Goal: Task Accomplishment & Management: Manage account settings

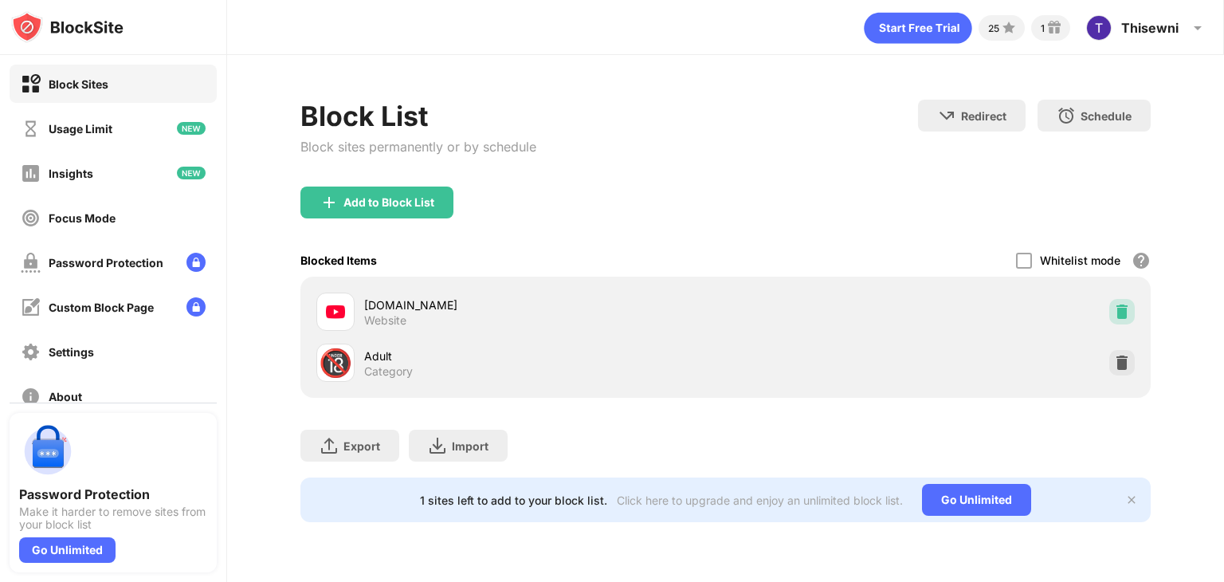
click at [1116, 307] on img at bounding box center [1122, 312] width 16 height 16
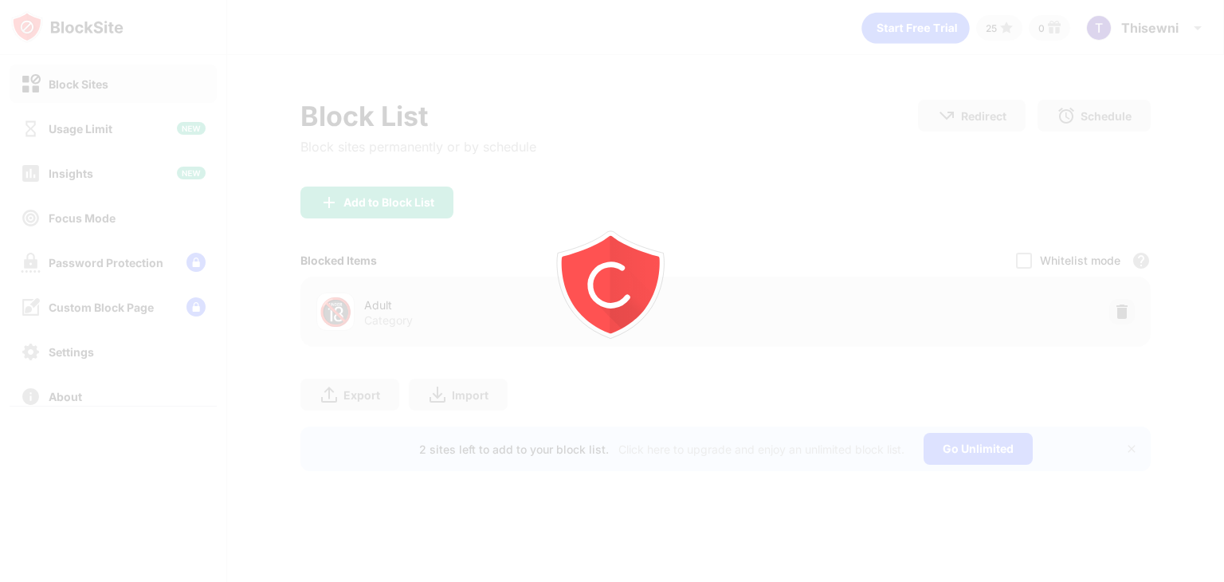
click at [437, 211] on div at bounding box center [612, 291] width 1224 height 582
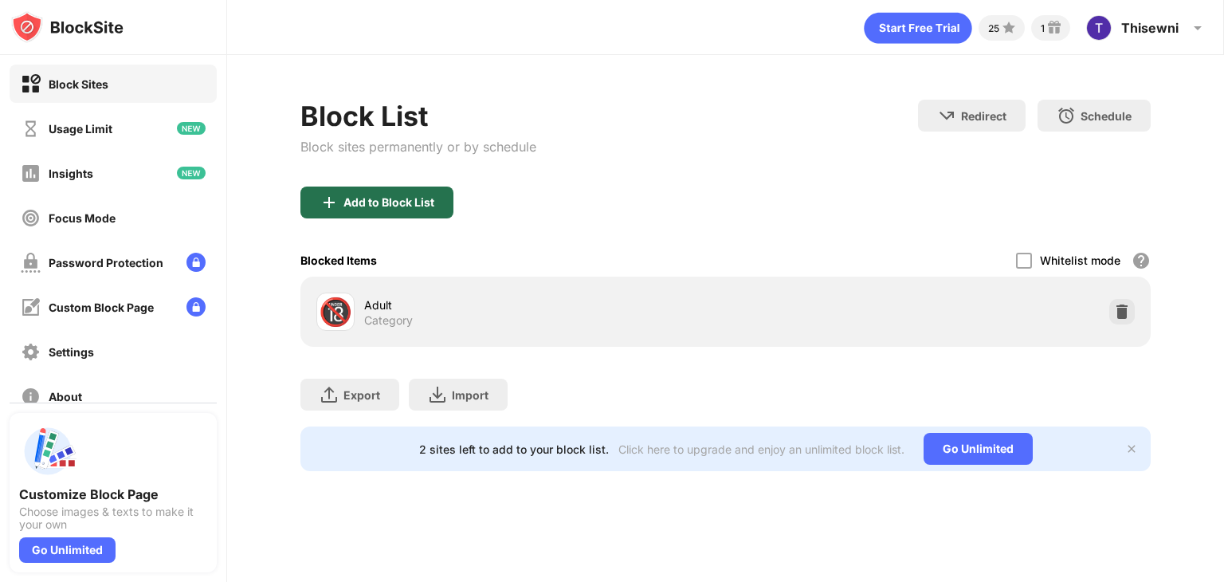
click at [437, 211] on div "Add to Block List" at bounding box center [376, 202] width 153 height 32
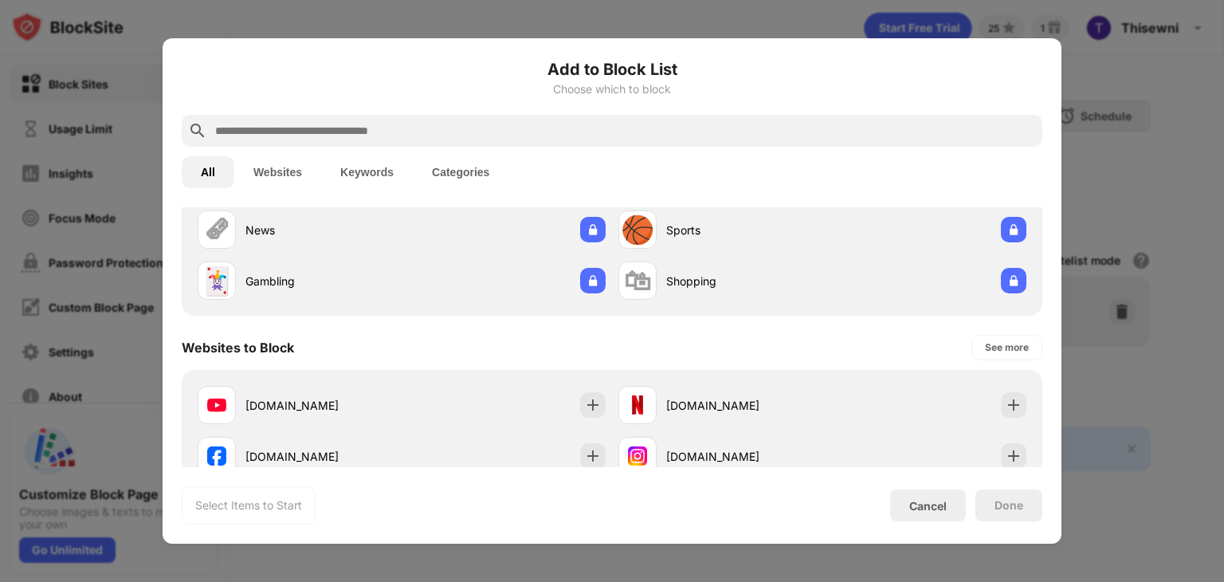
scroll to position [115, 0]
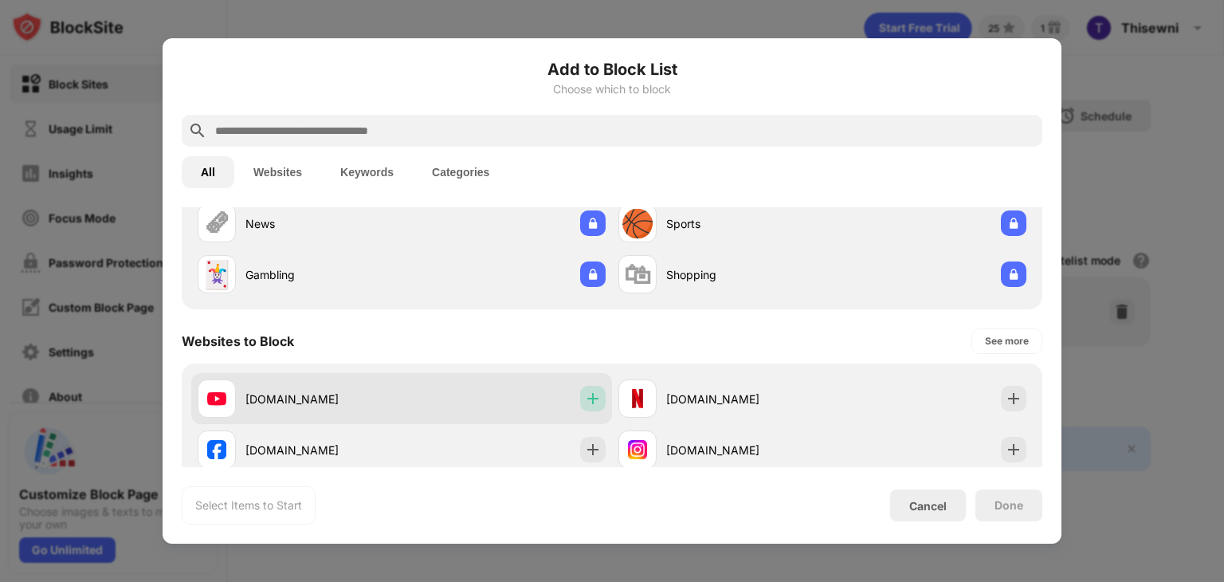
click at [587, 402] on img at bounding box center [593, 398] width 16 height 16
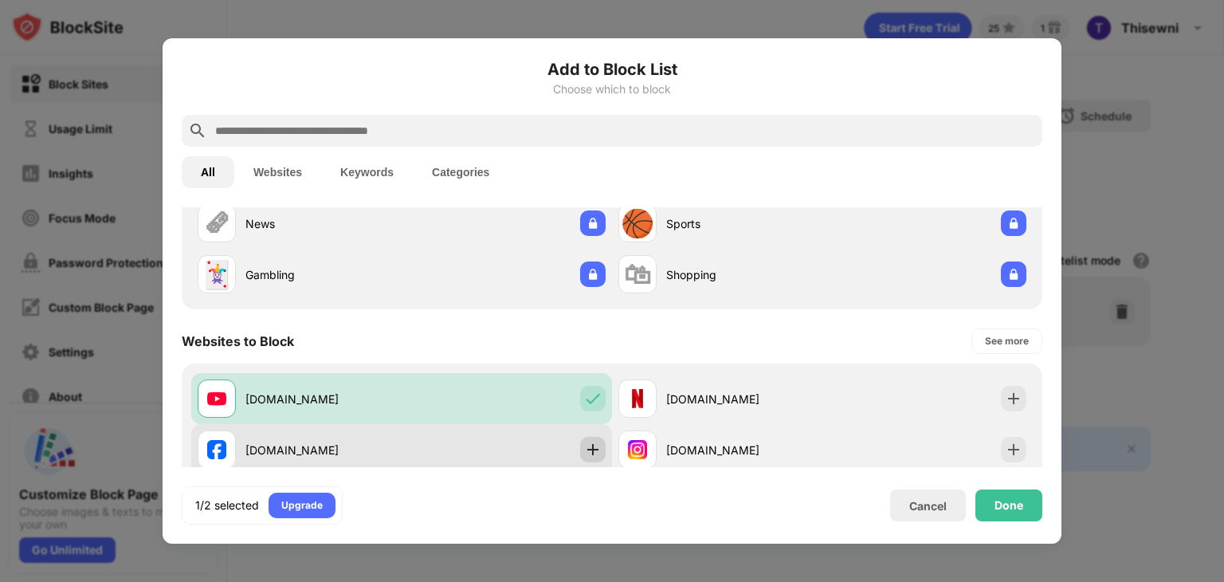
click at [595, 450] on div at bounding box center [593, 450] width 26 height 26
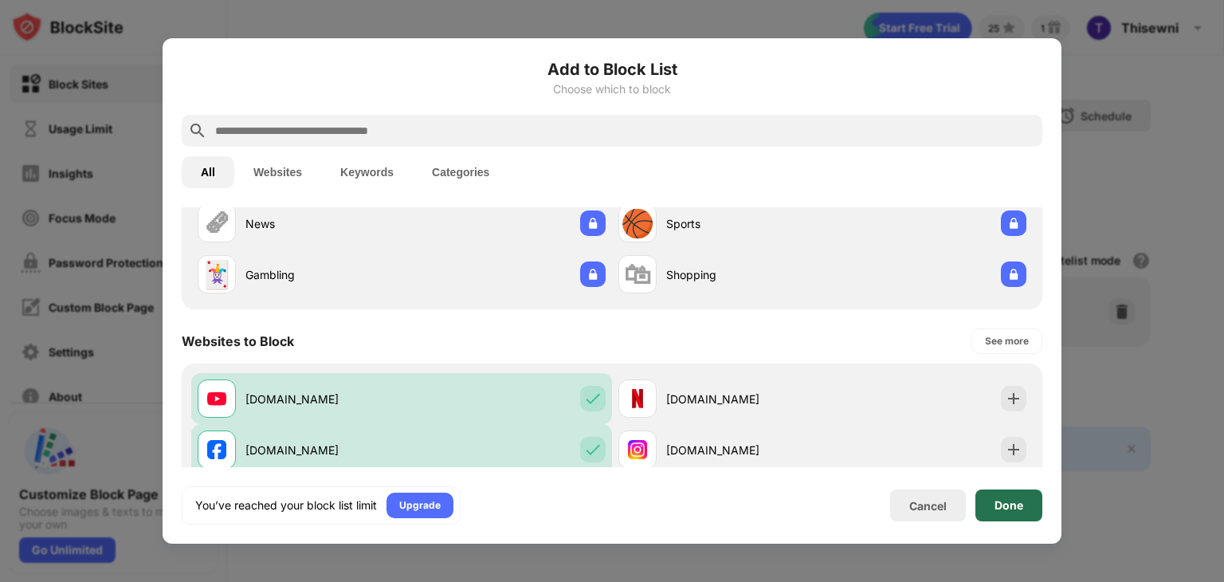
click at [1011, 492] on div "Done" at bounding box center [1008, 505] width 67 height 32
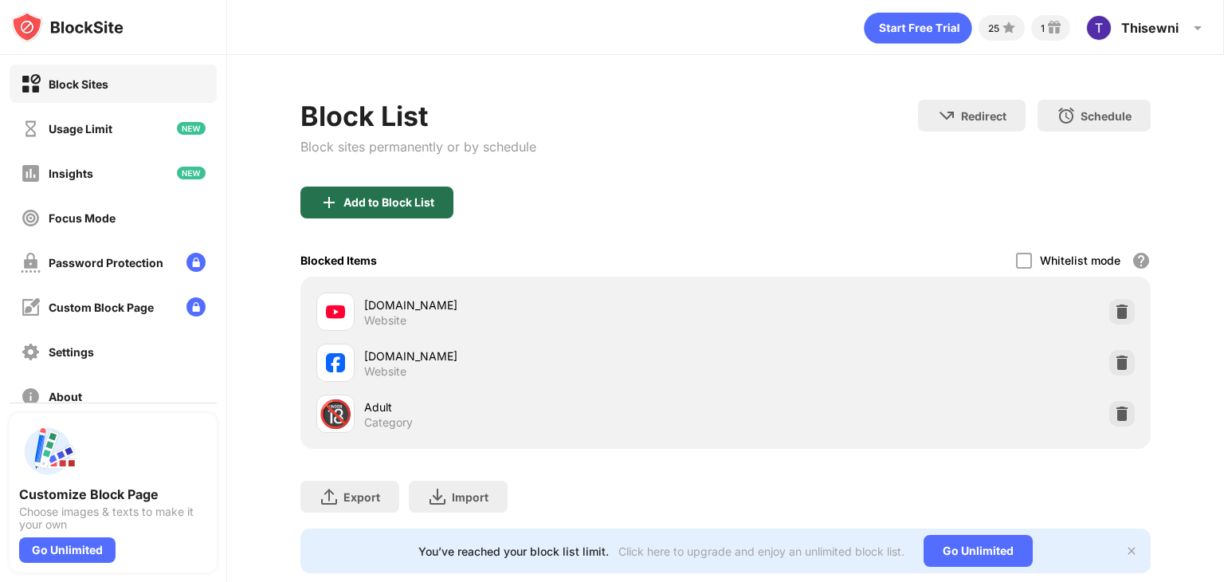
click at [421, 216] on div "Add to Block List" at bounding box center [376, 202] width 153 height 32
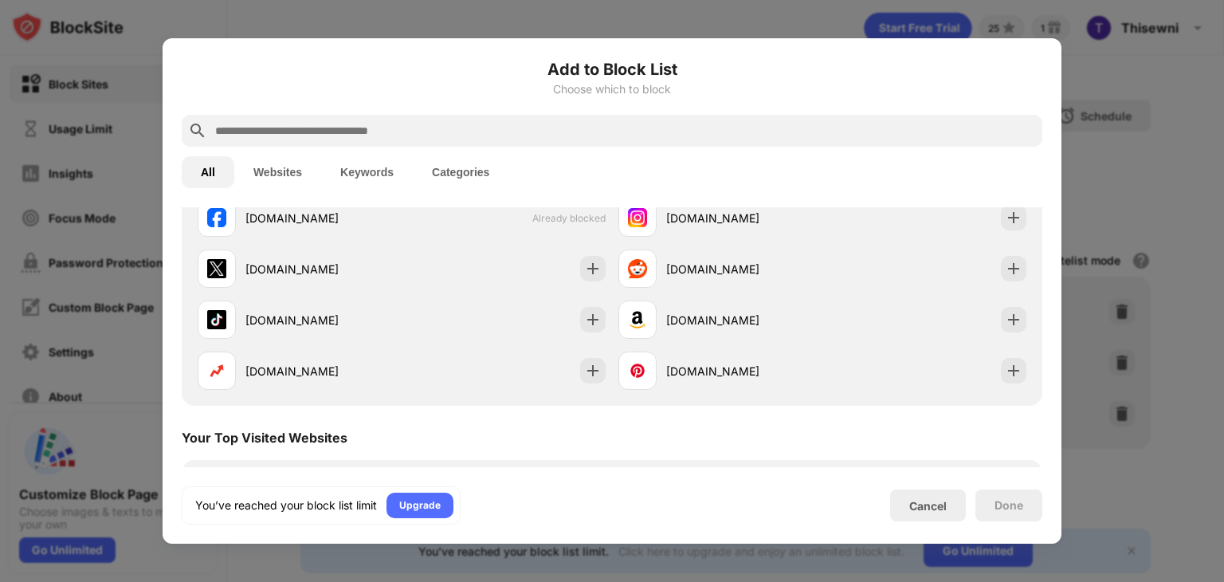
scroll to position [346, 0]
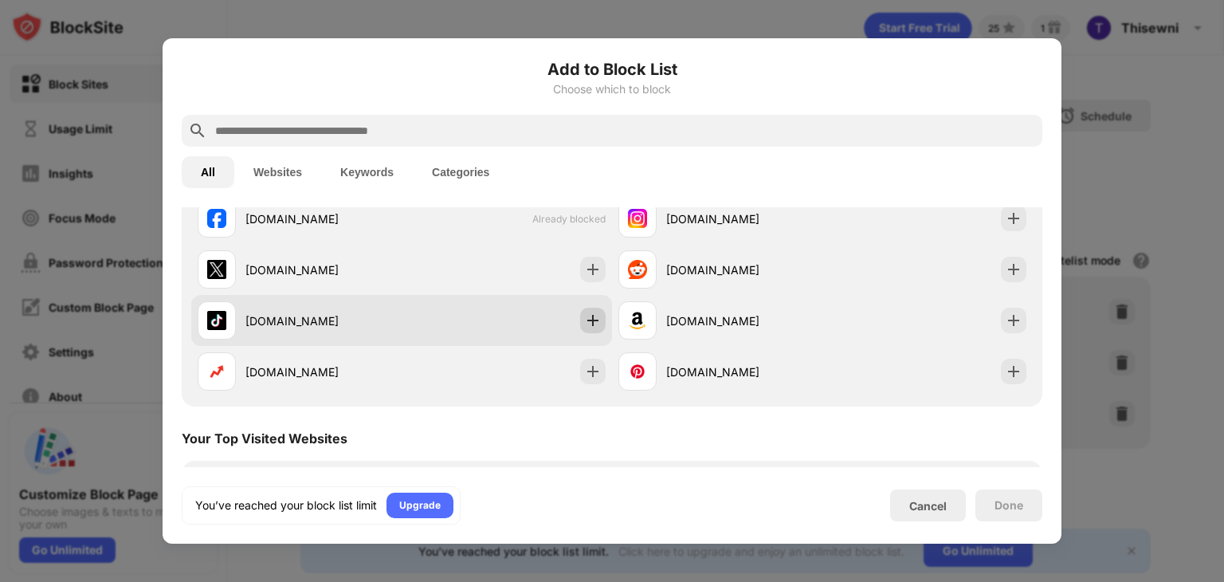
click at [580, 320] on div at bounding box center [593, 321] width 26 height 26
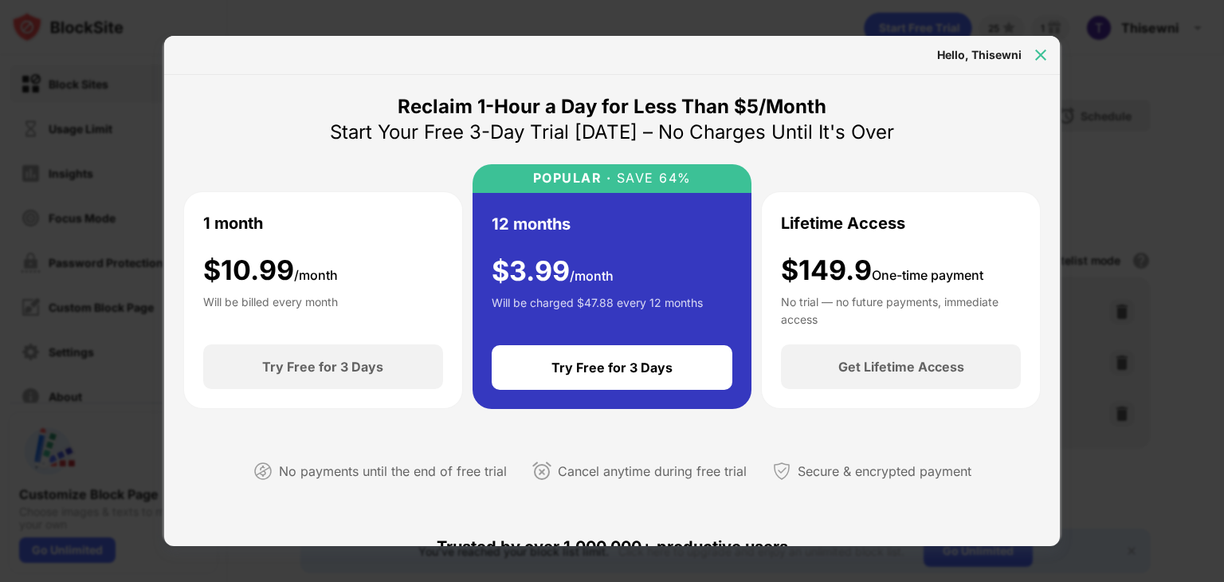
click at [1049, 56] on div at bounding box center [1041, 55] width 26 height 26
